Goal: Task Accomplishment & Management: Use online tool/utility

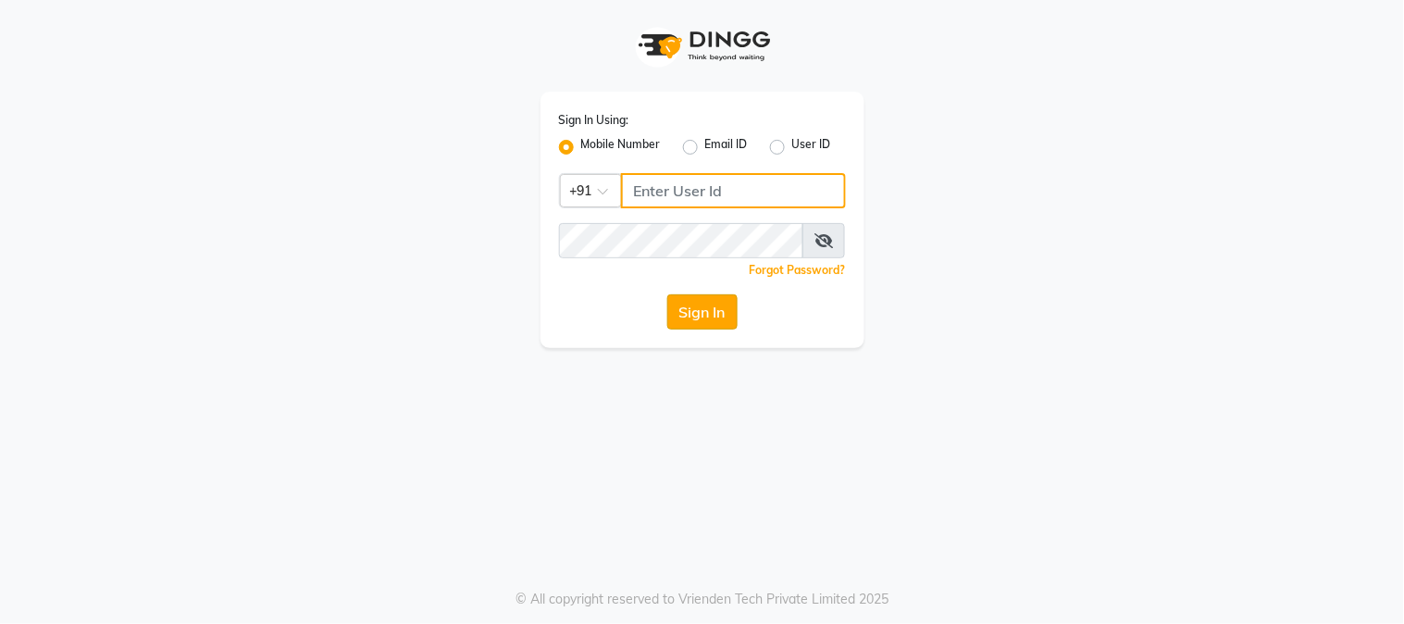
type input "9503033368"
click at [711, 311] on button "Sign In" at bounding box center [702, 311] width 70 height 35
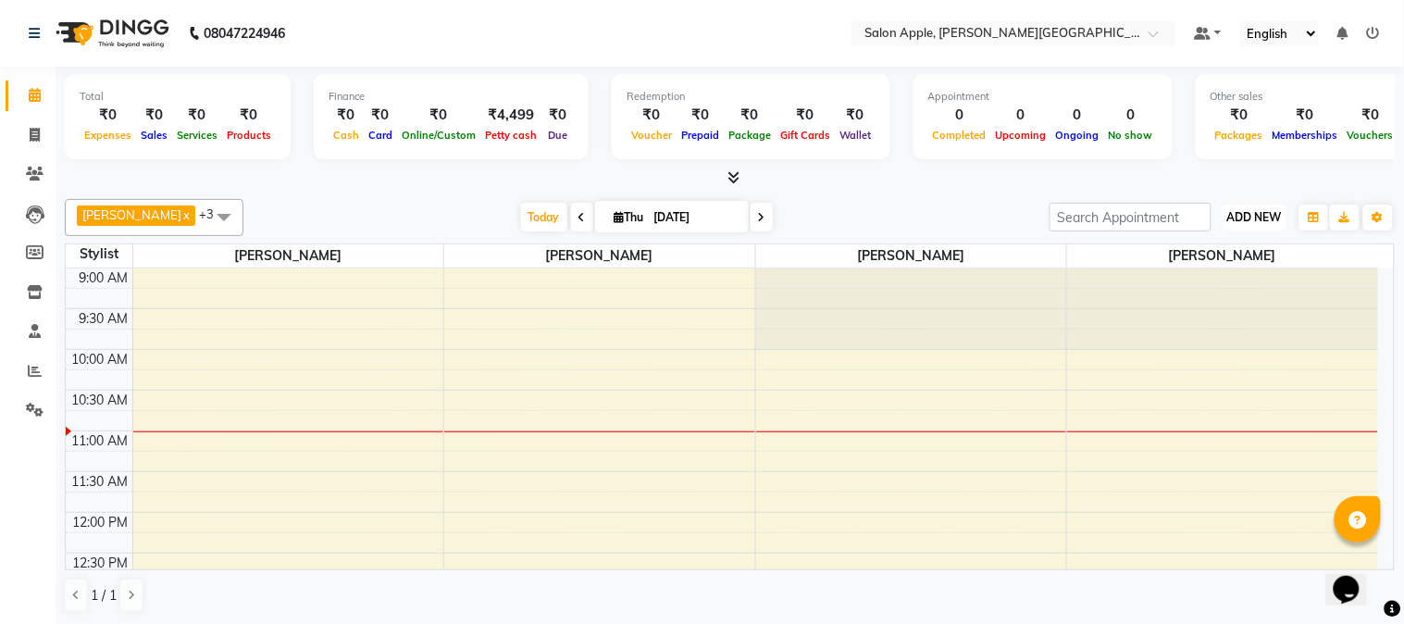
click at [1271, 220] on span "ADD NEW" at bounding box center [1255, 217] width 55 height 14
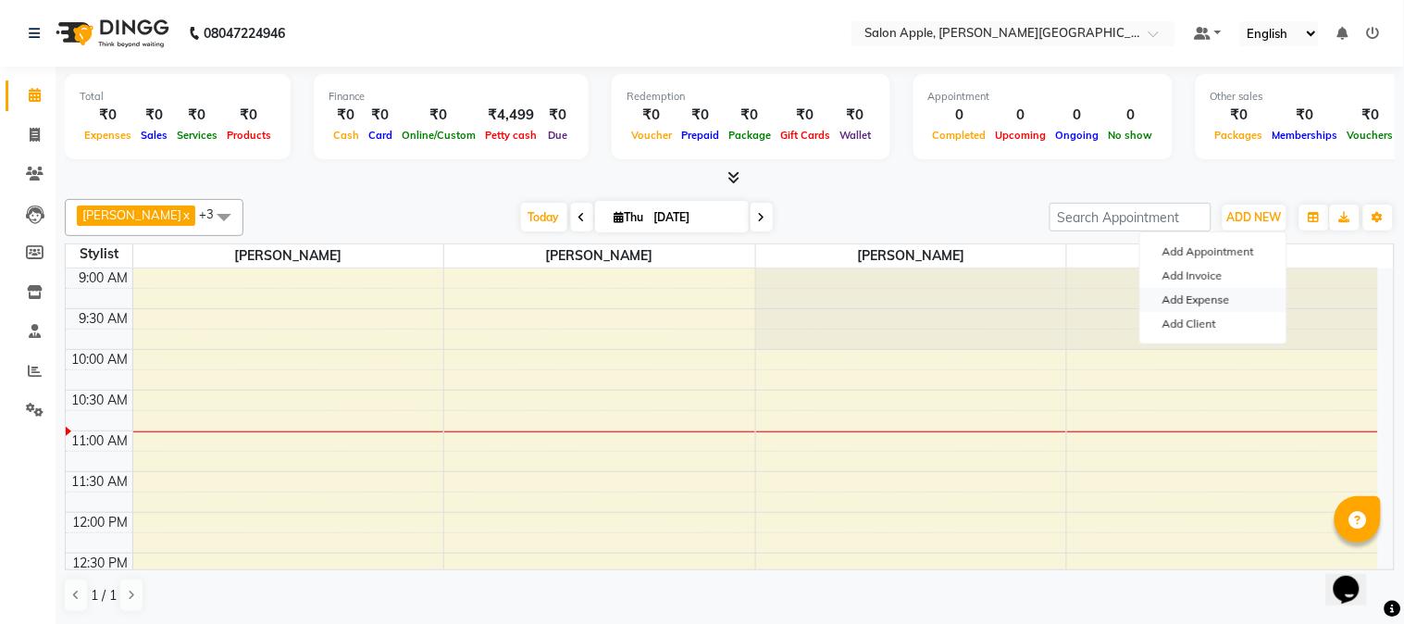
click at [1241, 301] on link "Add Expense" at bounding box center [1214, 300] width 146 height 24
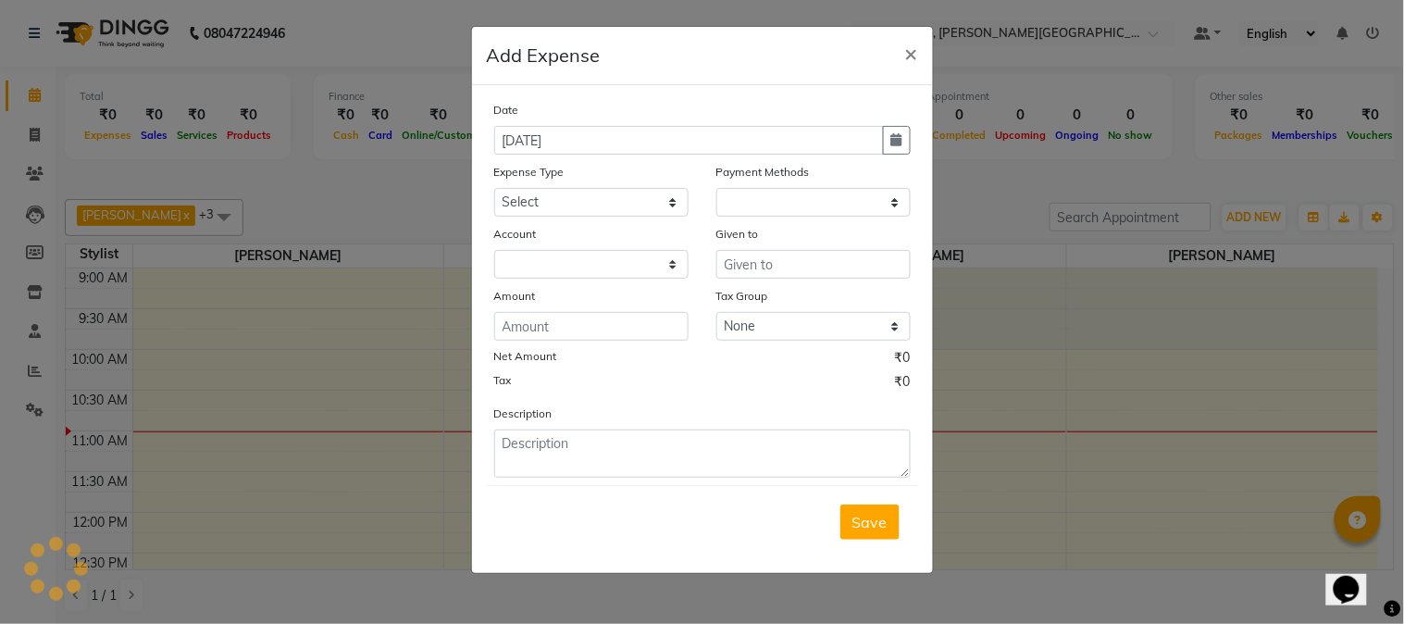
select select "1"
select select "2936"
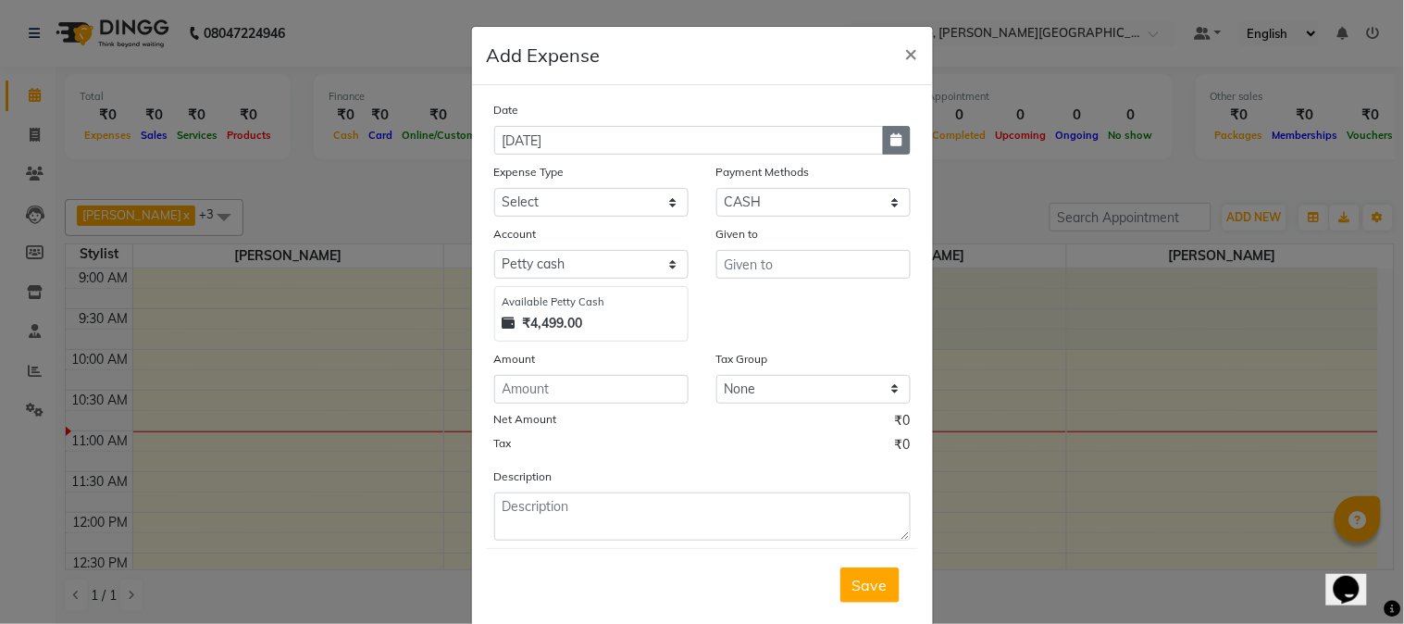
click at [891, 144] on icon "button" at bounding box center [896, 139] width 11 height 13
select select "9"
select select "2025"
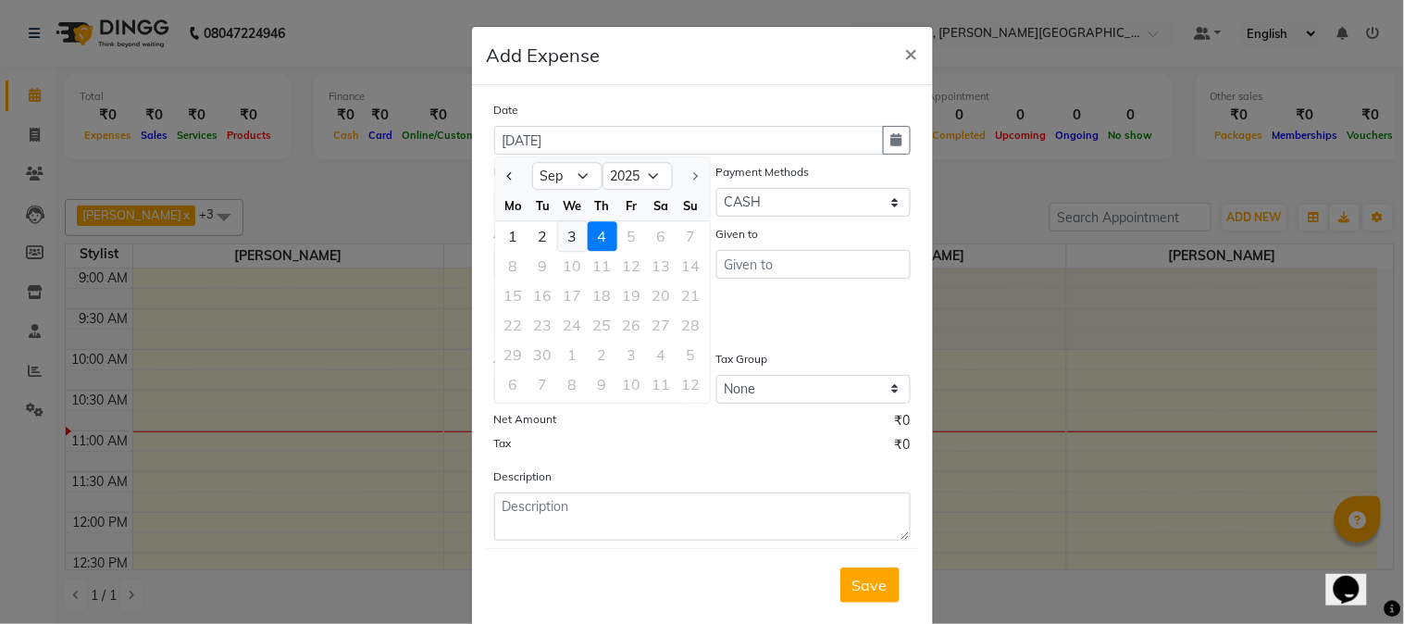
click at [558, 234] on div "3" at bounding box center [573, 236] width 30 height 30
type input "[DATE]"
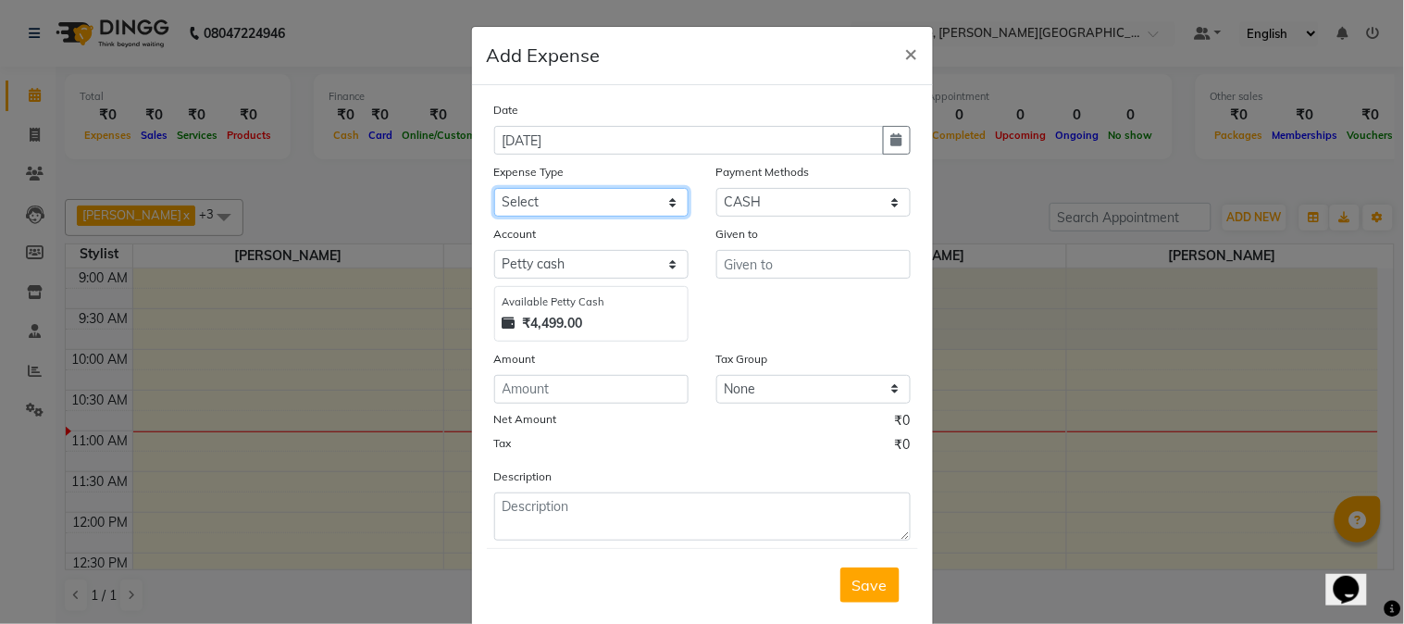
click at [588, 202] on select "Select CASH HANDED OVER TO OWNER client refund Client Snacks Donation Electrici…" at bounding box center [591, 202] width 194 height 29
select select "17640"
click at [494, 188] on select "Select CASH HANDED OVER TO OWNER client refund Client Snacks Donation Electrici…" at bounding box center [591, 202] width 194 height 29
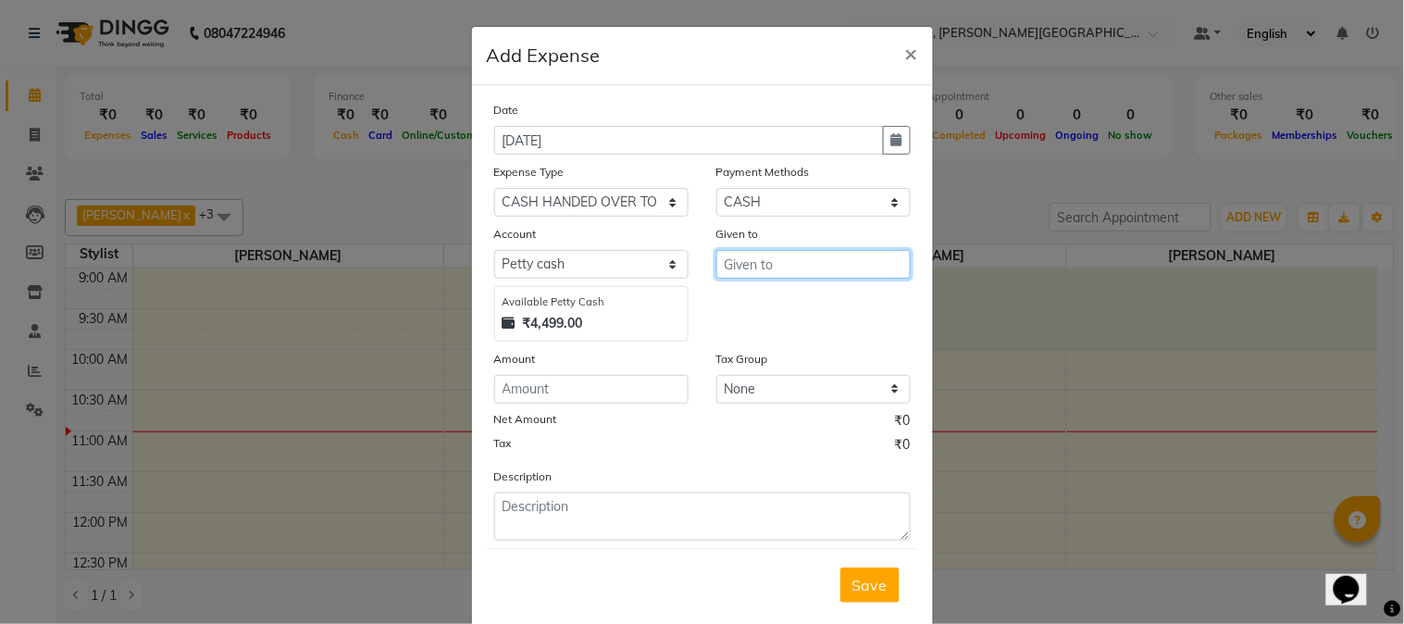
click at [735, 269] on input "text" at bounding box center [814, 264] width 194 height 29
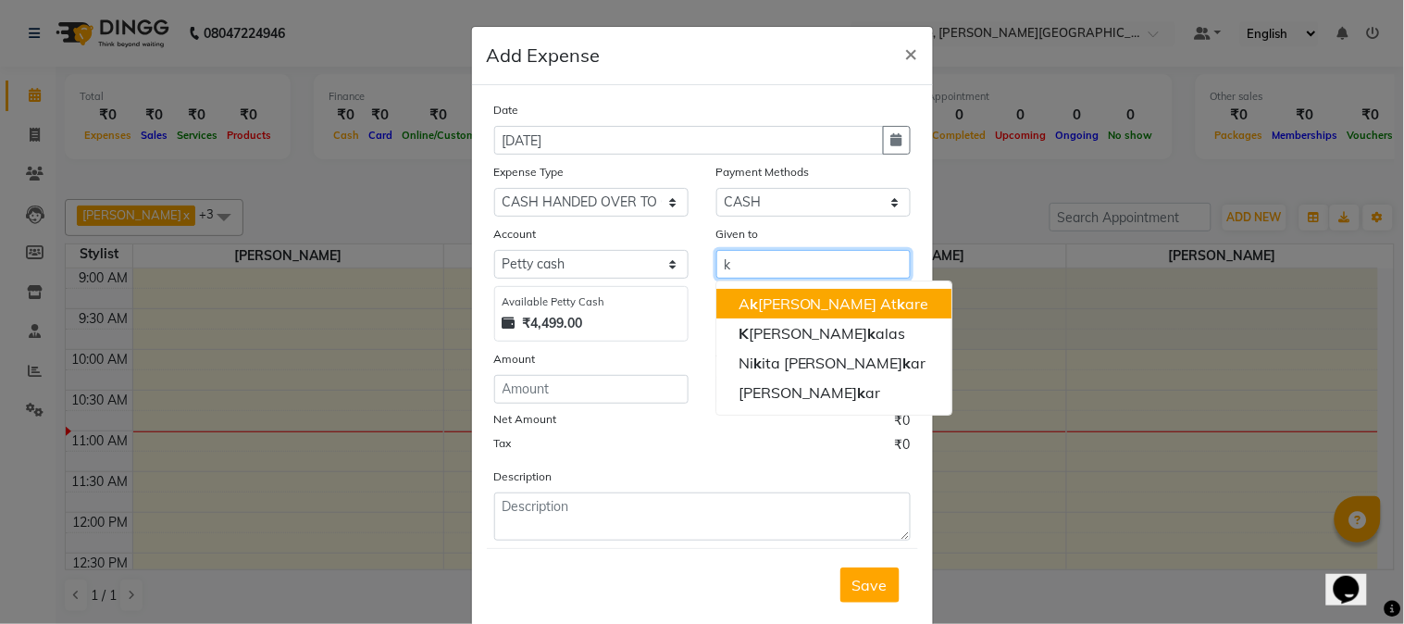
type input "k"
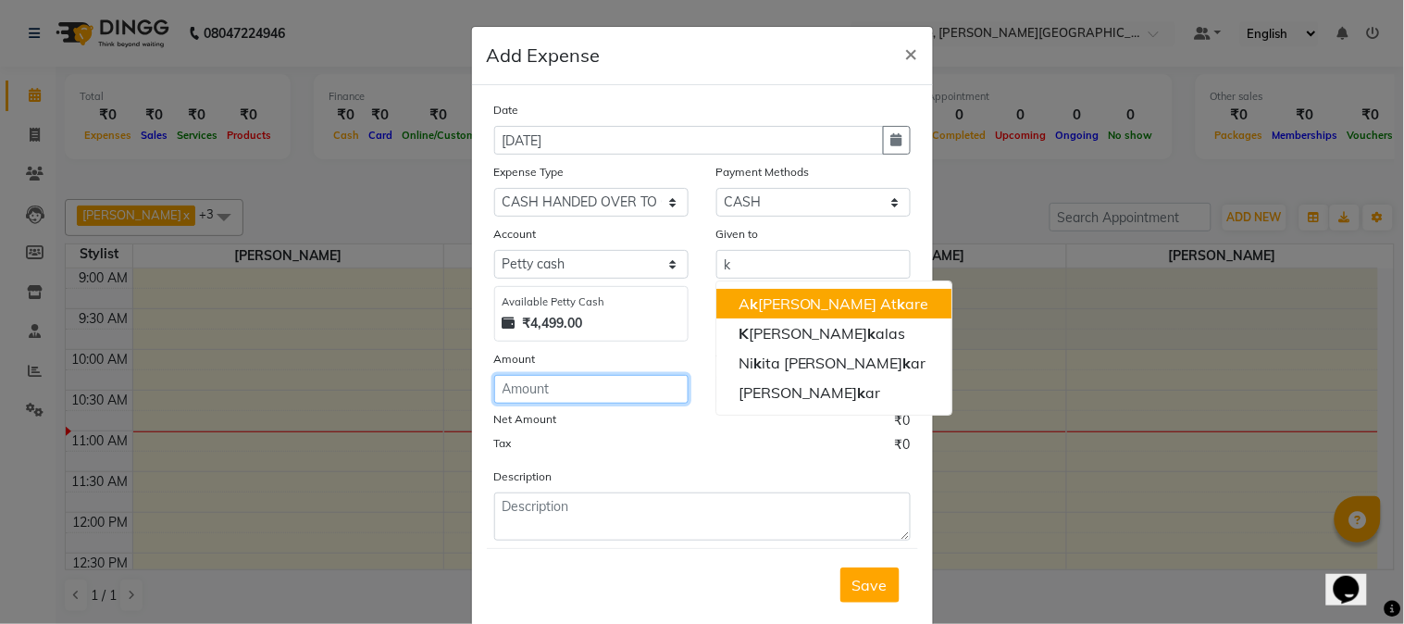
click at [600, 394] on input "number" at bounding box center [591, 389] width 194 height 29
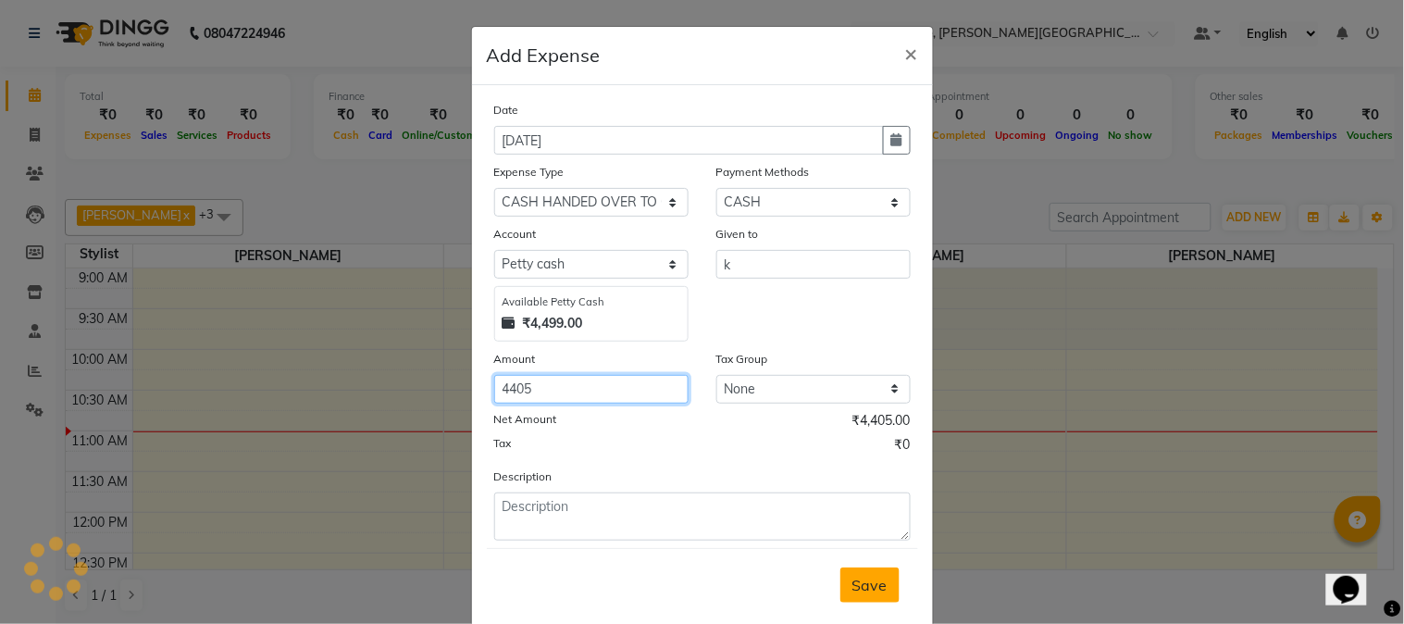
type input "4405"
click at [861, 593] on span "Save" at bounding box center [870, 585] width 35 height 19
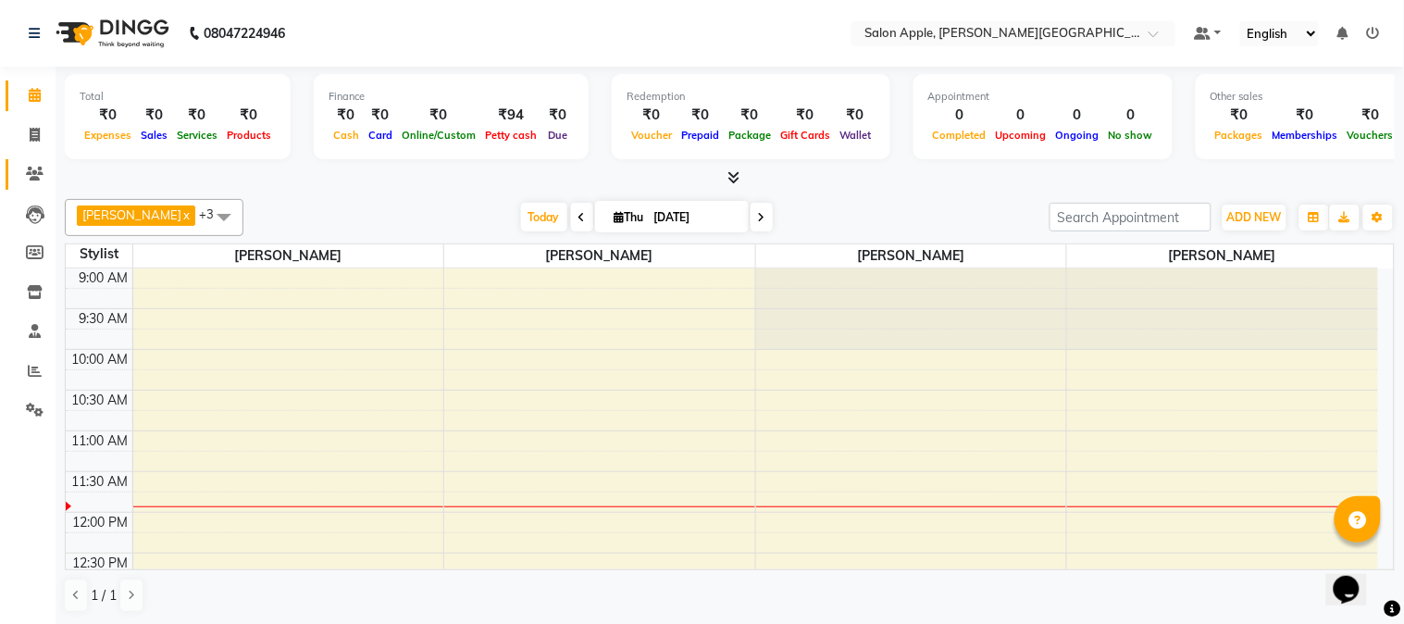
click at [9, 167] on link "Clients" at bounding box center [28, 174] width 44 height 31
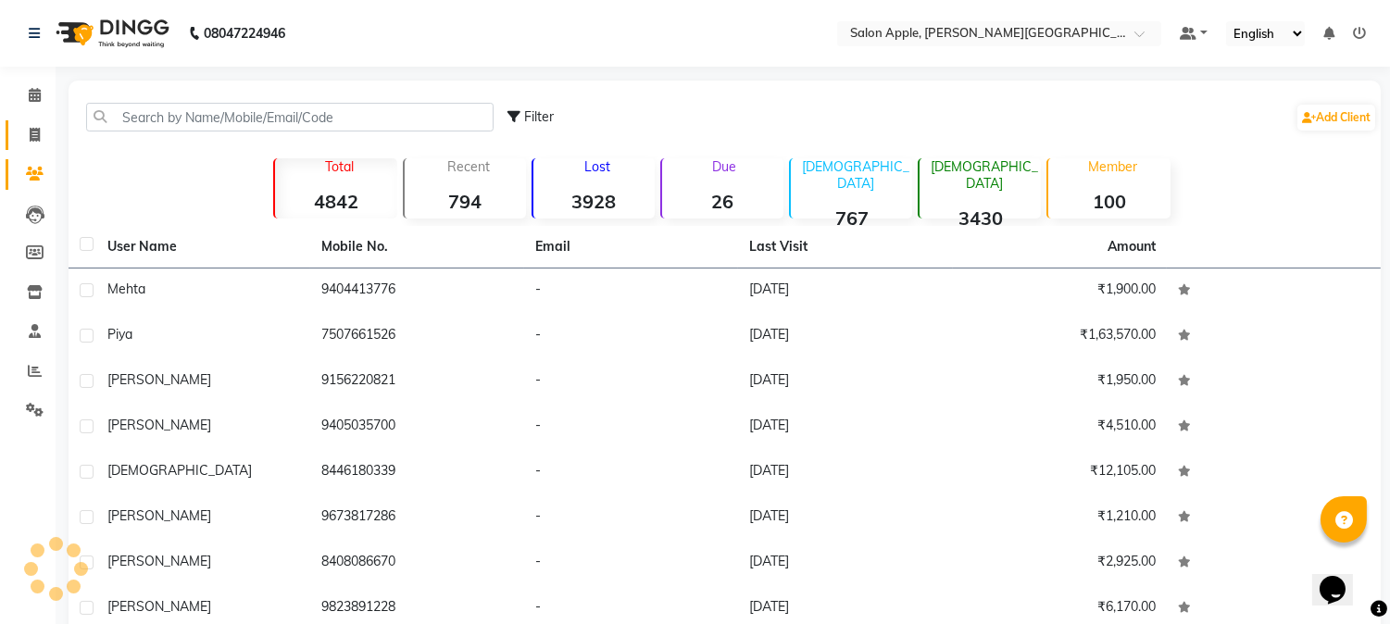
click at [29, 121] on link "Invoice" at bounding box center [28, 135] width 44 height 31
select select "4128"
select select "service"
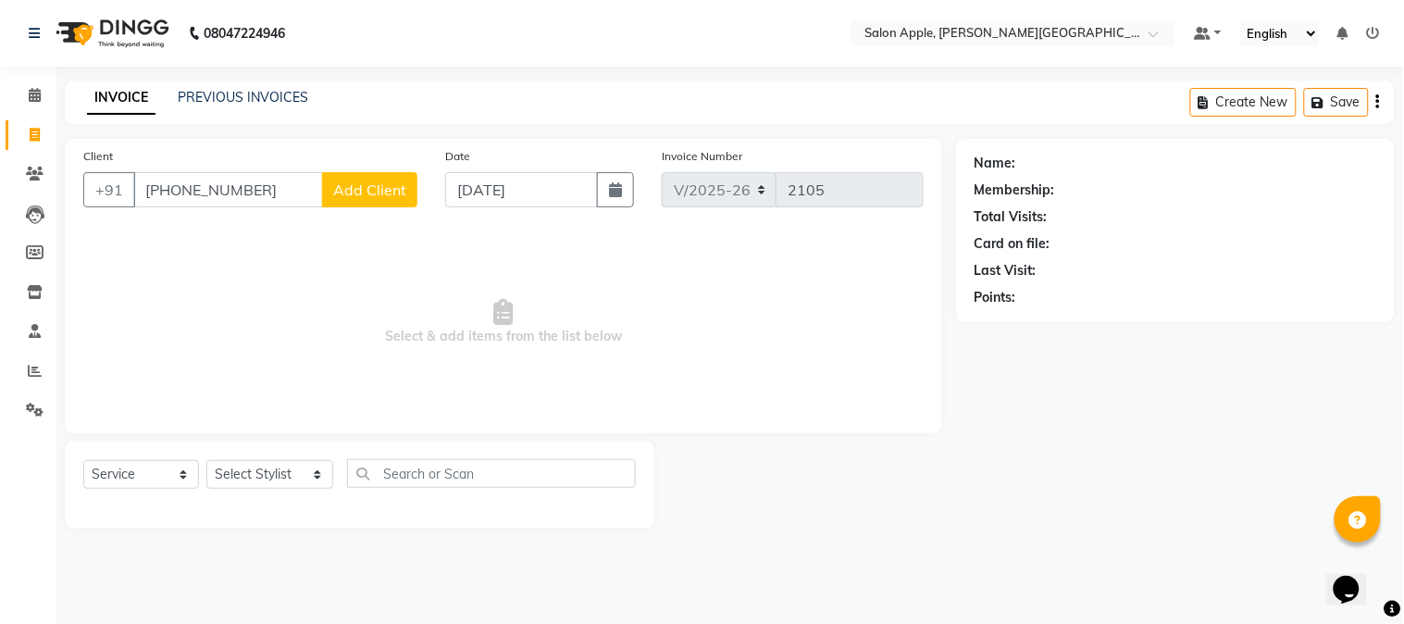
click at [223, 199] on input "+91 84119 66894" at bounding box center [228, 189] width 190 height 35
type input "8411966894"
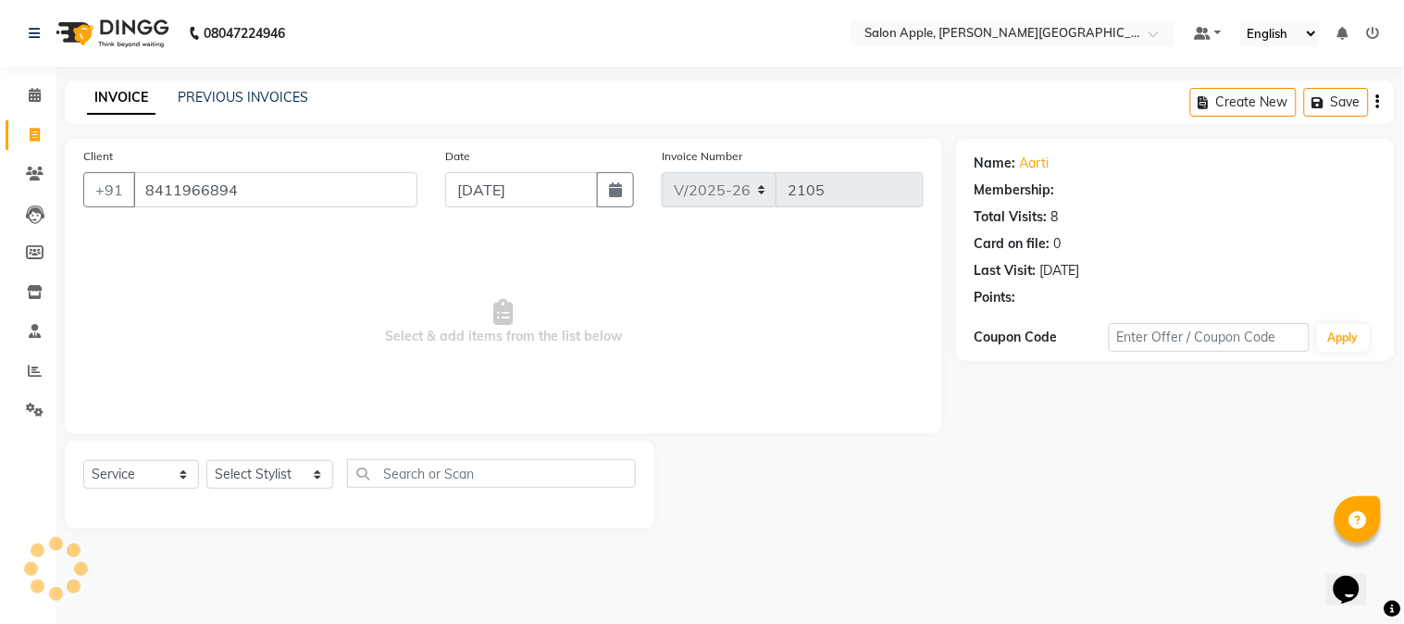
select select "1: Object"
